Goal: Information Seeking & Learning: Learn about a topic

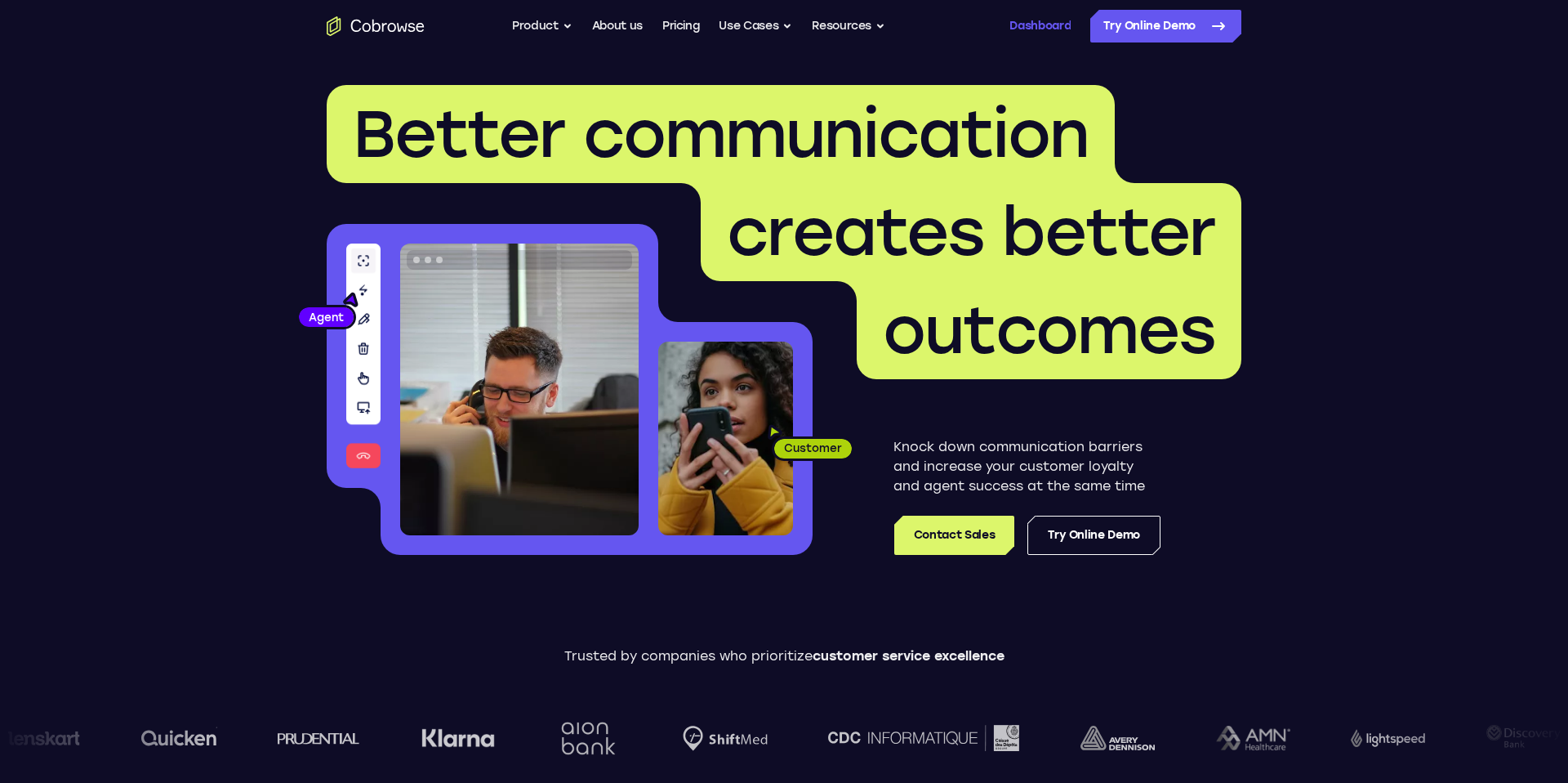
click at [1017, 34] on link "Dashboard" at bounding box center [1039, 27] width 61 height 33
click at [690, 38] on link "Pricing" at bounding box center [681, 27] width 38 height 33
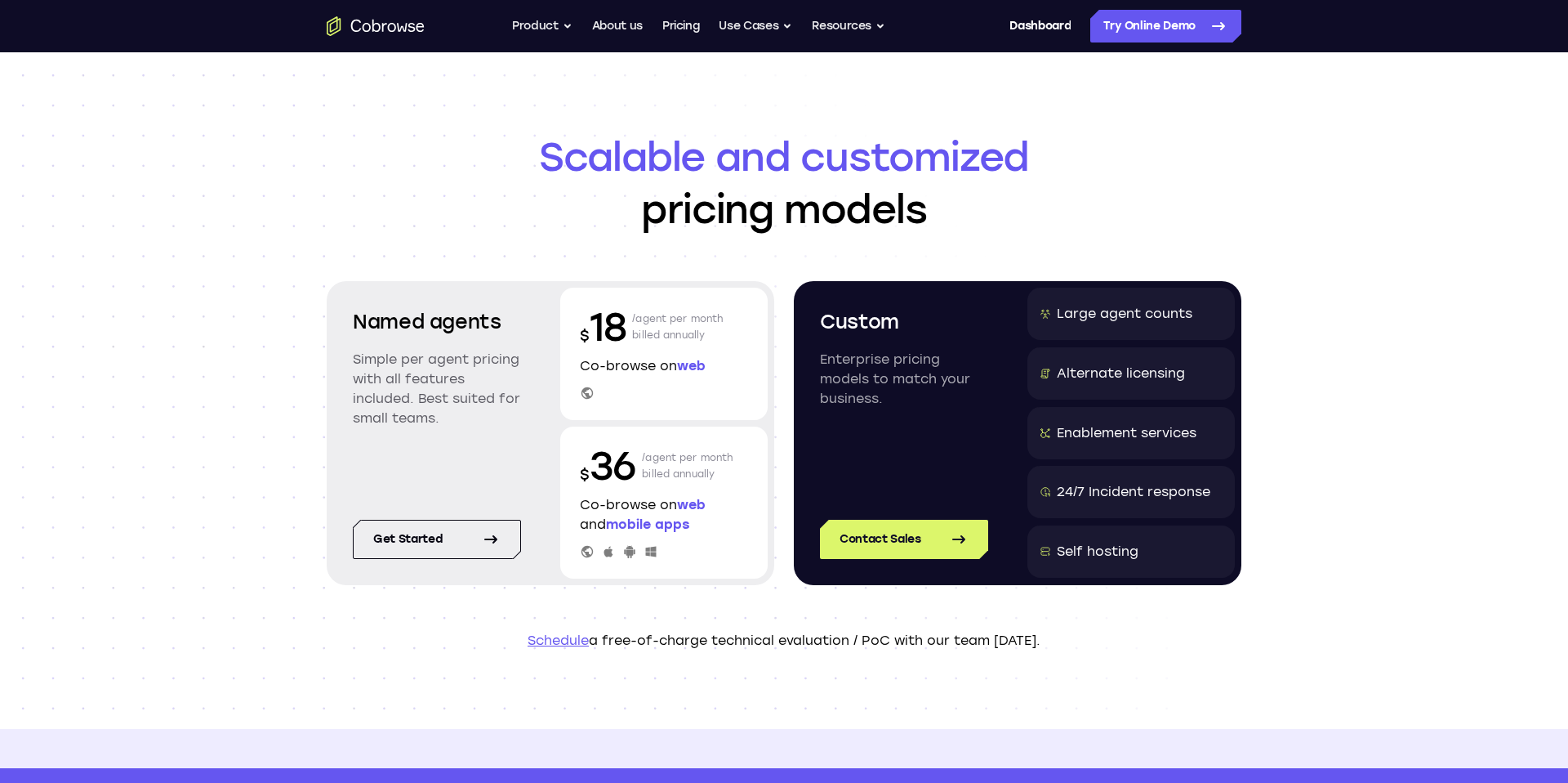
click at [660, 389] on div at bounding box center [664, 393] width 169 height 15
click at [448, 548] on link "Get started" at bounding box center [437, 539] width 169 height 39
click at [1100, 365] on div "Alternate licensing" at bounding box center [1121, 372] width 128 height 19
click at [565, 31] on button "Product" at bounding box center [543, 27] width 60 height 33
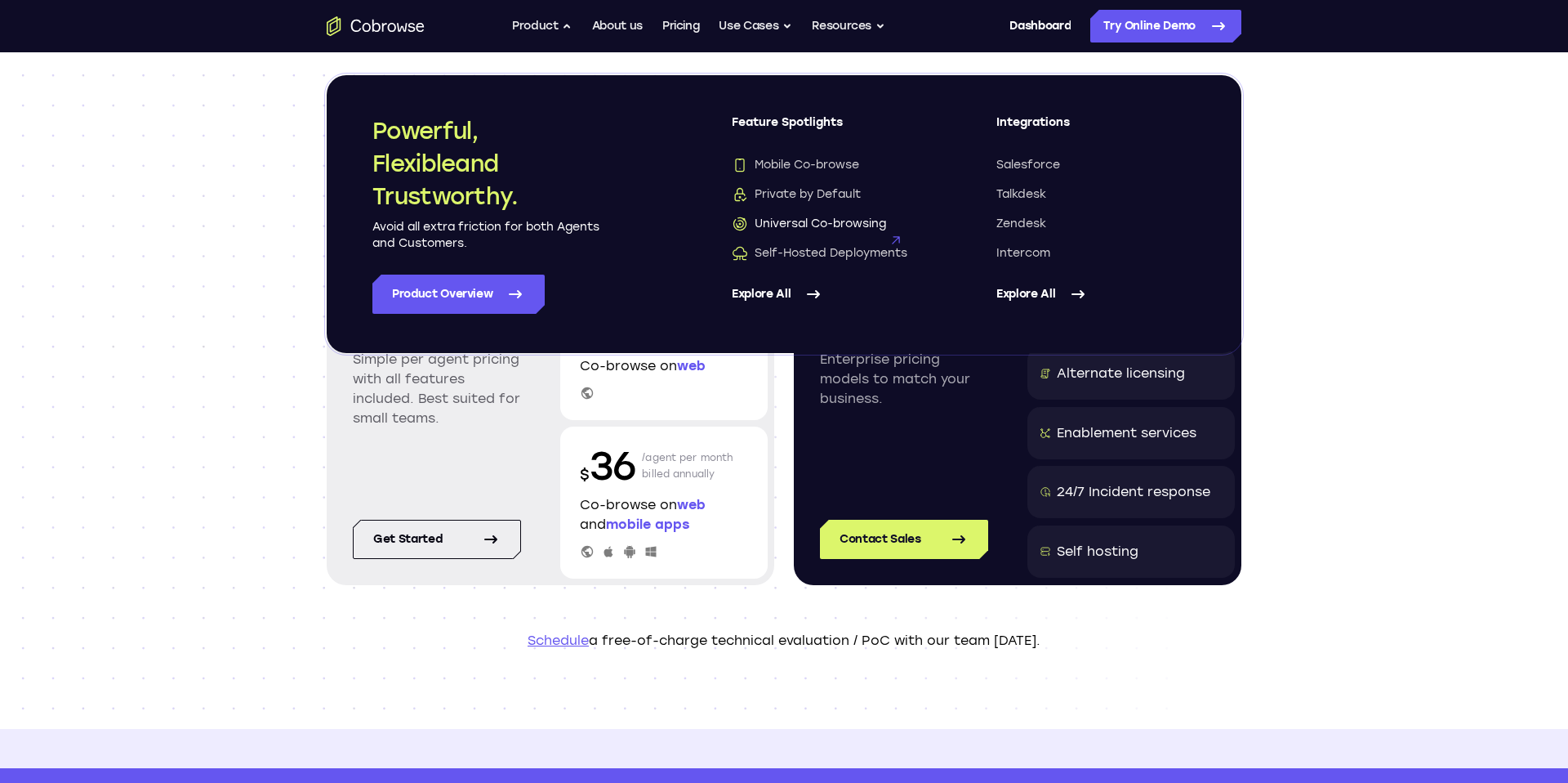
click at [849, 219] on span "Universal Co-browsing" at bounding box center [808, 224] width 154 height 17
